Goal: Navigation & Orientation: Understand site structure

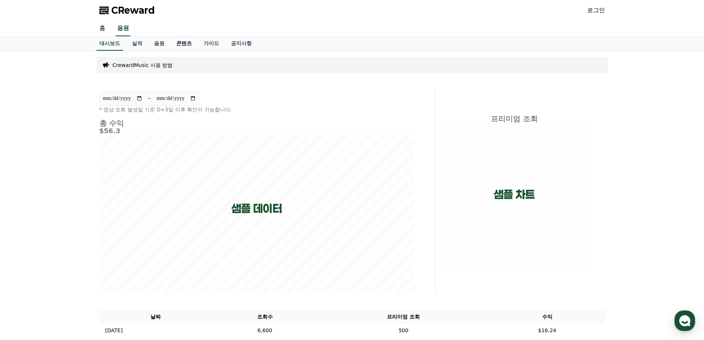
click at [179, 43] on link "콘텐츠" at bounding box center [183, 44] width 27 height 14
click at [156, 43] on link "음원" at bounding box center [159, 44] width 22 height 14
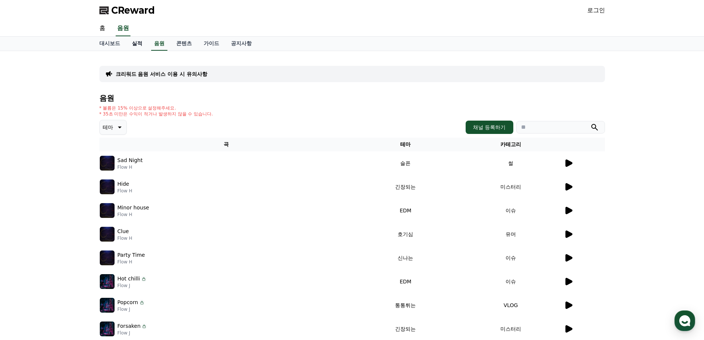
click at [137, 45] on link "실적" at bounding box center [137, 44] width 22 height 14
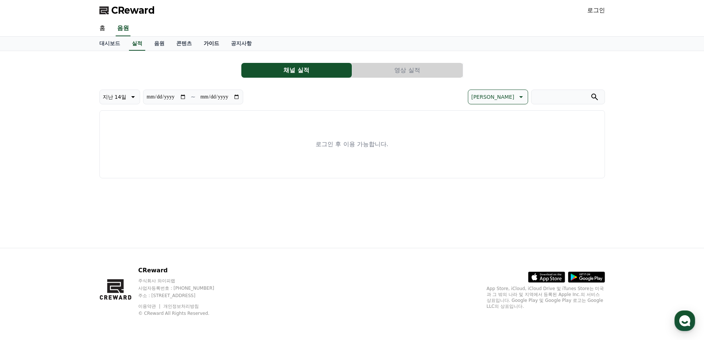
click at [200, 45] on link "가이드" at bounding box center [211, 44] width 27 height 14
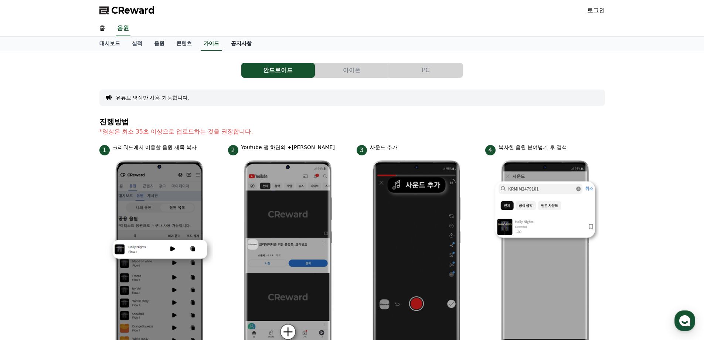
click at [237, 43] on link "공지사항" at bounding box center [241, 44] width 33 height 14
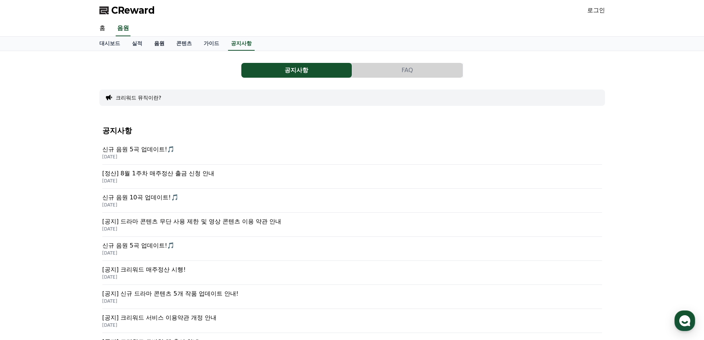
click at [170, 43] on link "음원" at bounding box center [159, 44] width 22 height 14
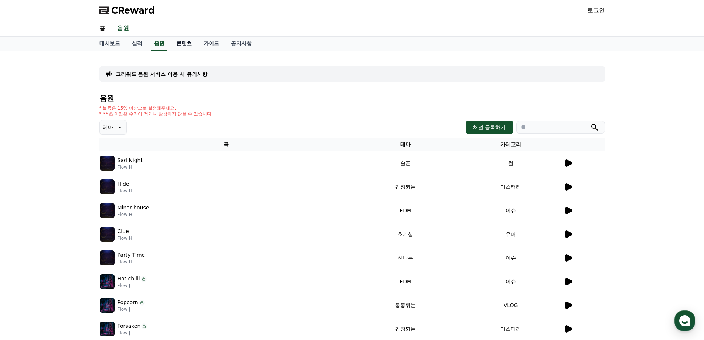
click at [181, 45] on link "콘텐츠" at bounding box center [183, 44] width 27 height 14
